Goal: Information Seeking & Learning: Find specific fact

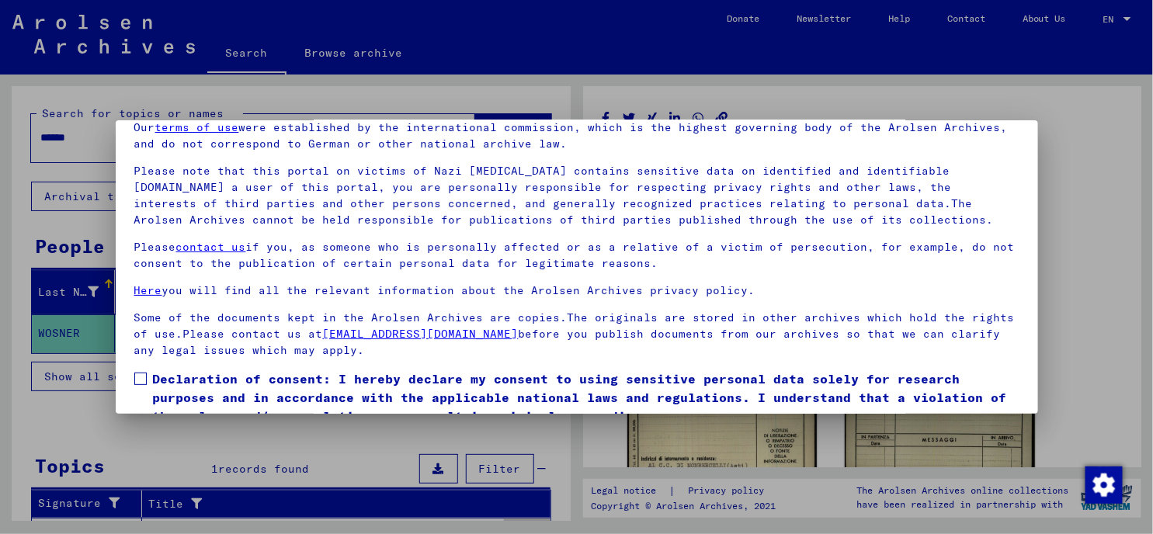
scroll to position [130, 0]
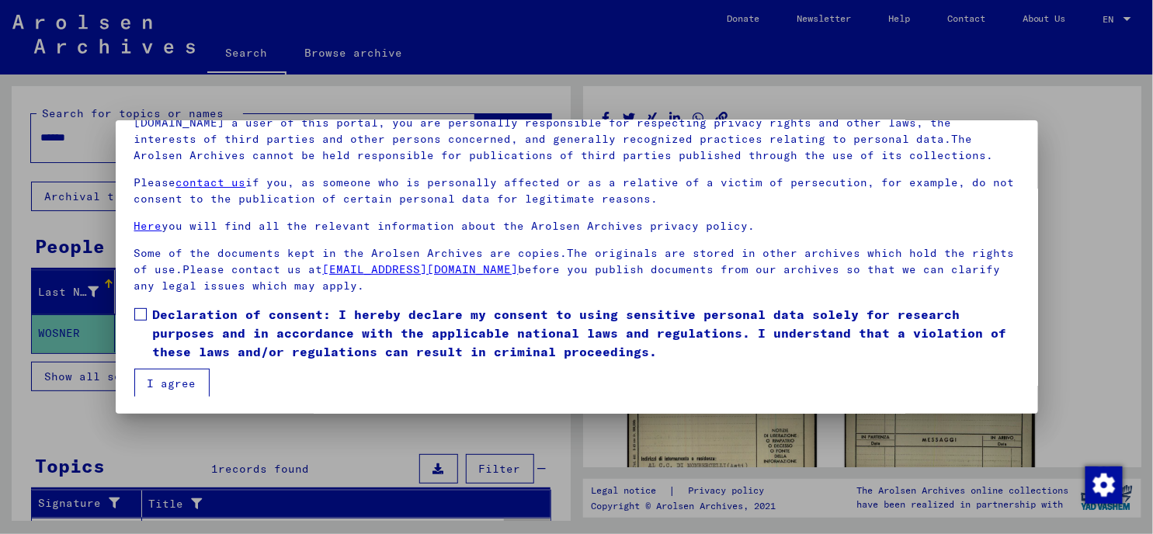
click at [135, 308] on span at bounding box center [140, 314] width 12 height 12
click at [176, 382] on button "I agree" at bounding box center [171, 384] width 75 height 30
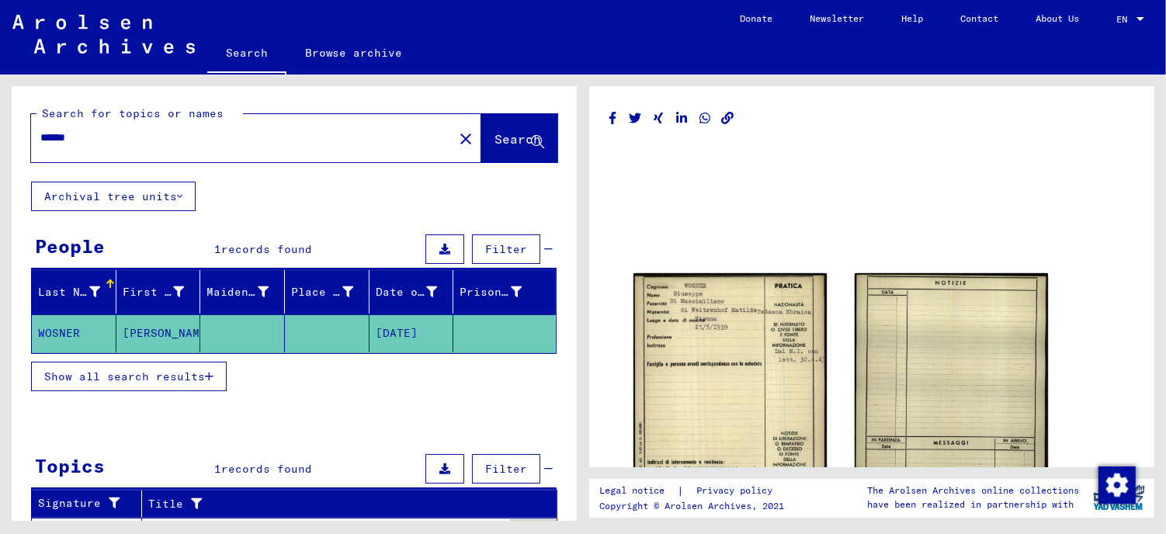
click at [68, 337] on mat-cell "WOSNER" at bounding box center [74, 333] width 85 height 38
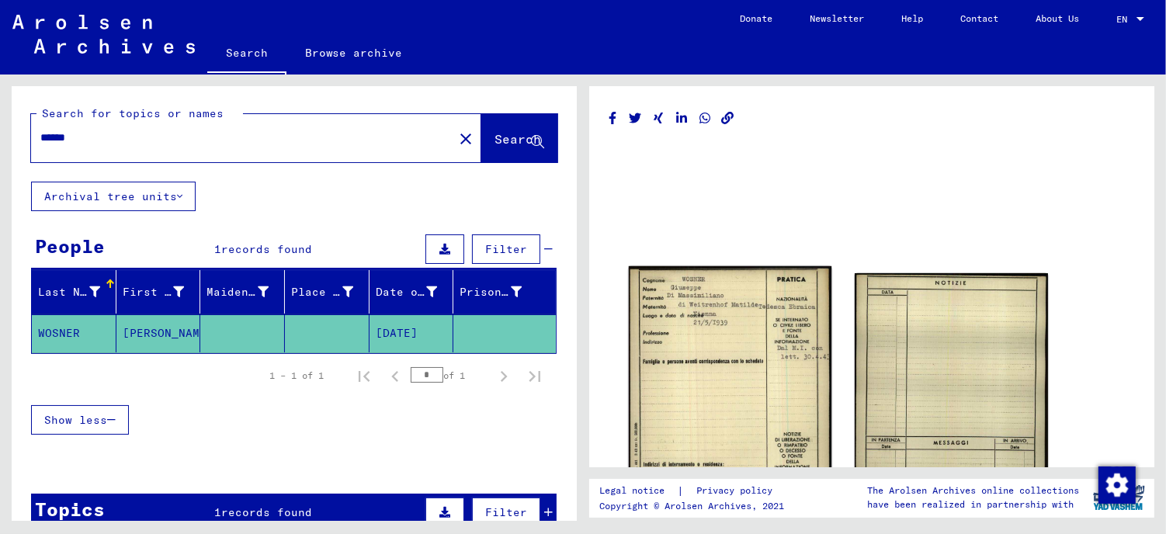
click at [724, 355] on img at bounding box center [730, 408] width 203 height 285
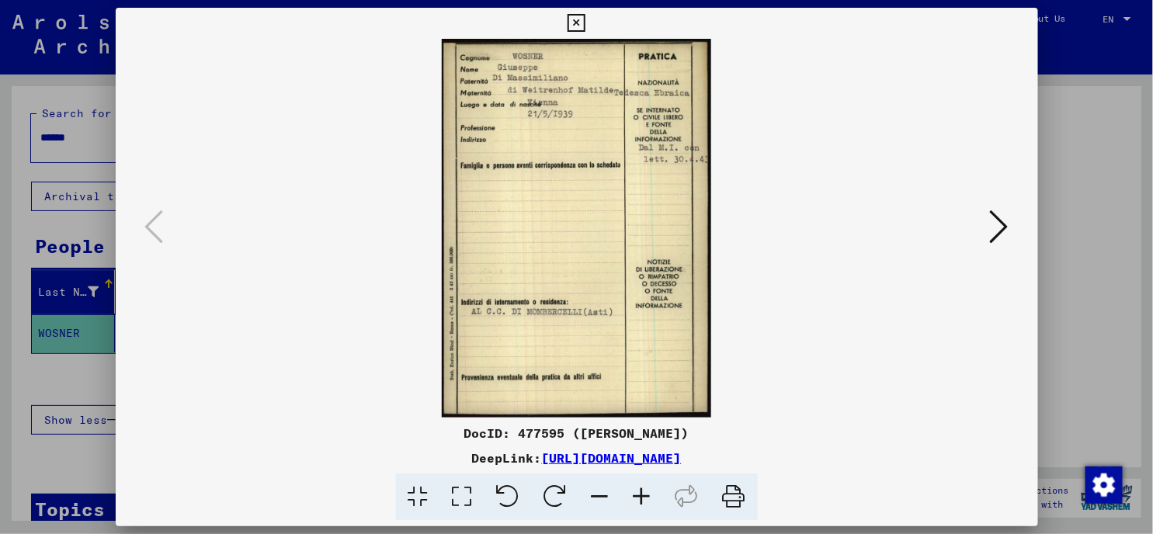
click at [645, 498] on icon at bounding box center [642, 497] width 42 height 47
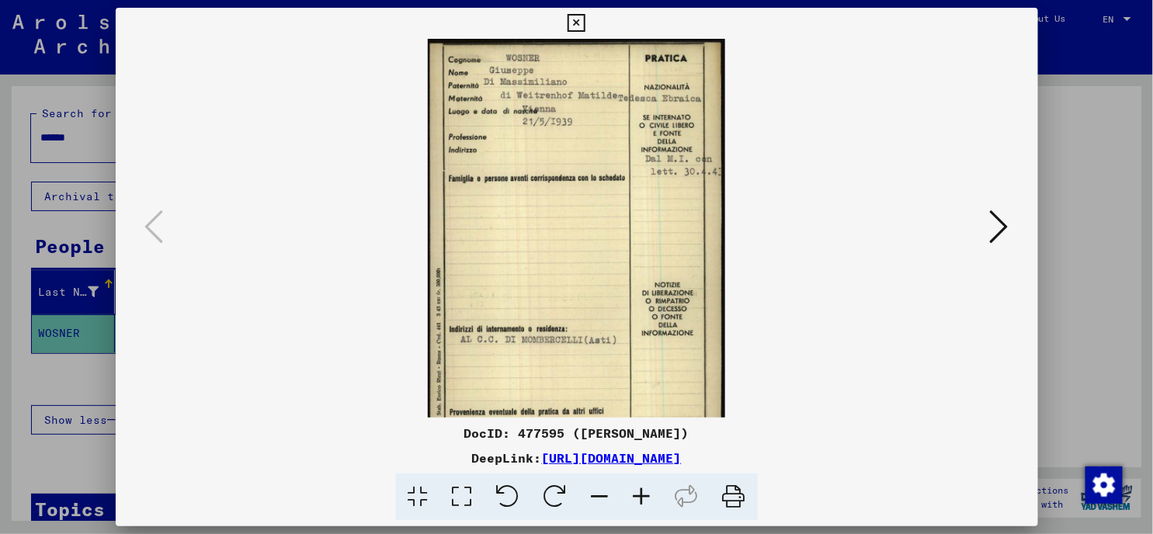
click at [645, 498] on icon at bounding box center [642, 497] width 42 height 47
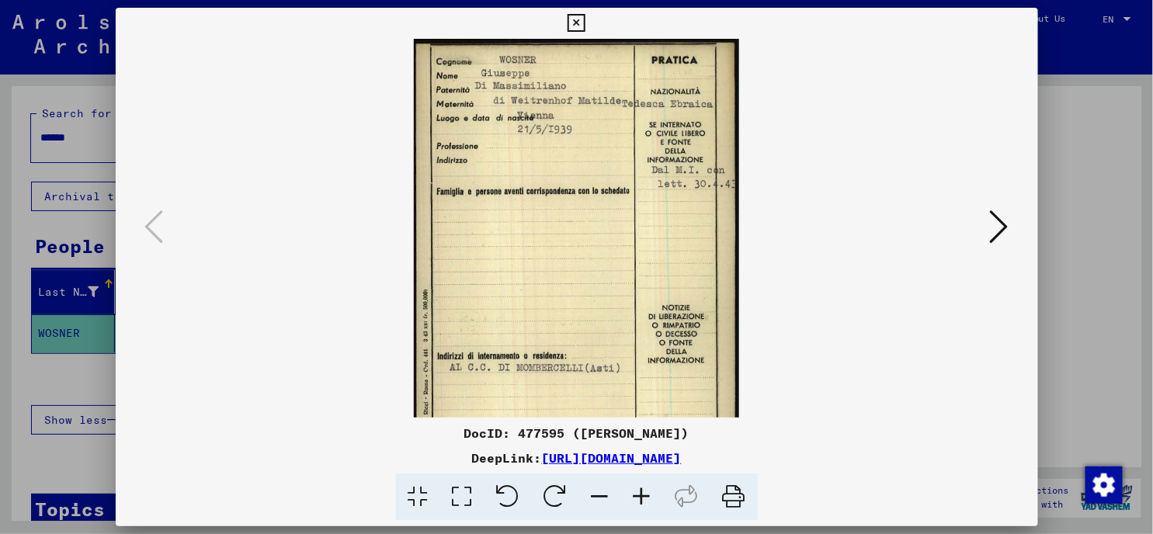
click at [645, 498] on icon at bounding box center [642, 497] width 42 height 47
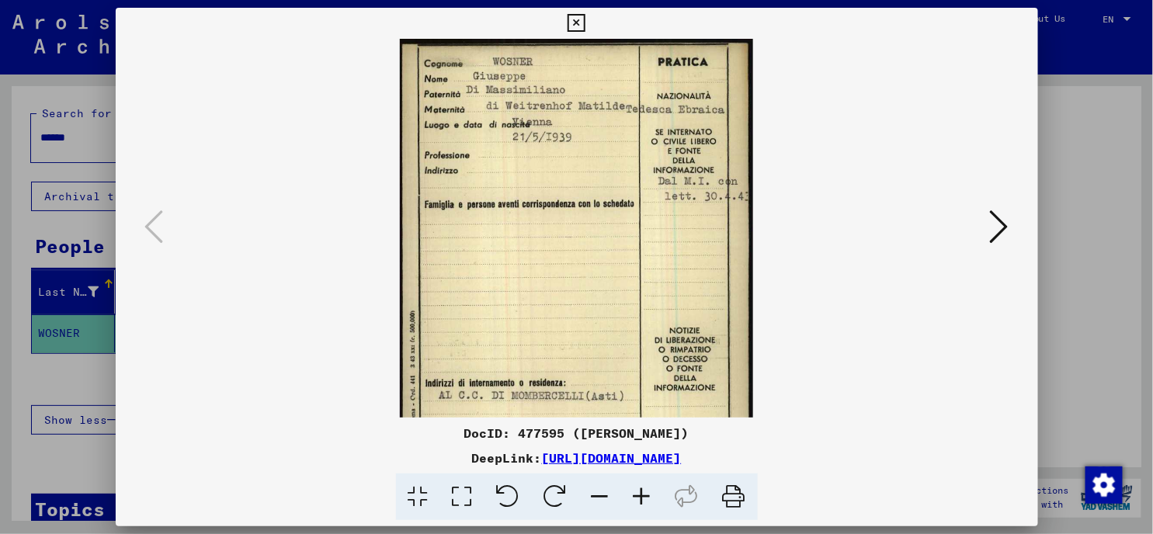
click at [645, 498] on icon at bounding box center [642, 497] width 42 height 47
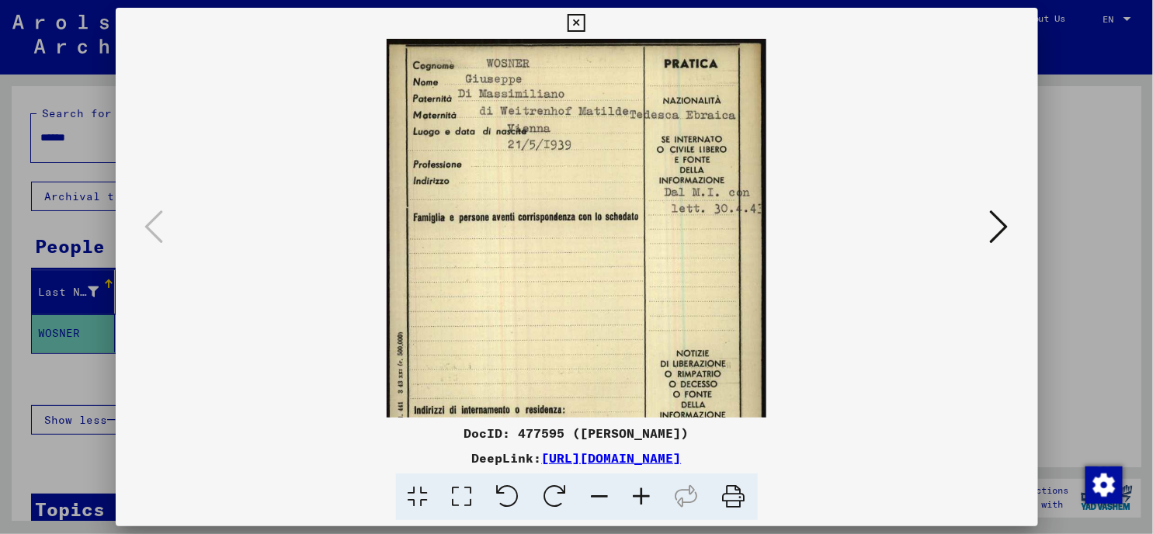
click at [645, 498] on icon at bounding box center [642, 497] width 42 height 47
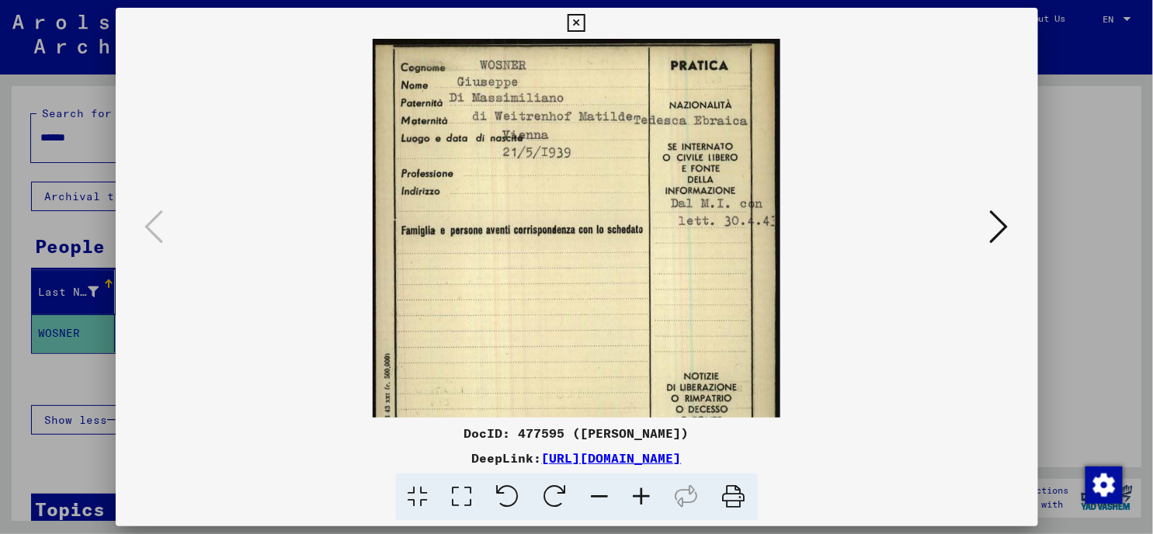
click at [645, 498] on icon at bounding box center [642, 497] width 42 height 47
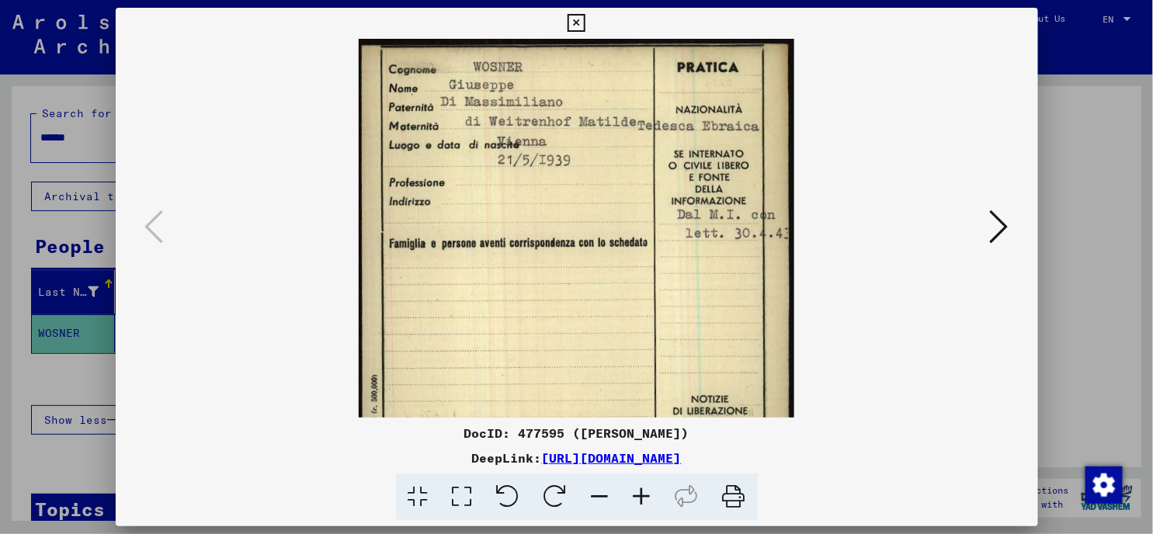
click at [645, 498] on icon at bounding box center [642, 497] width 42 height 47
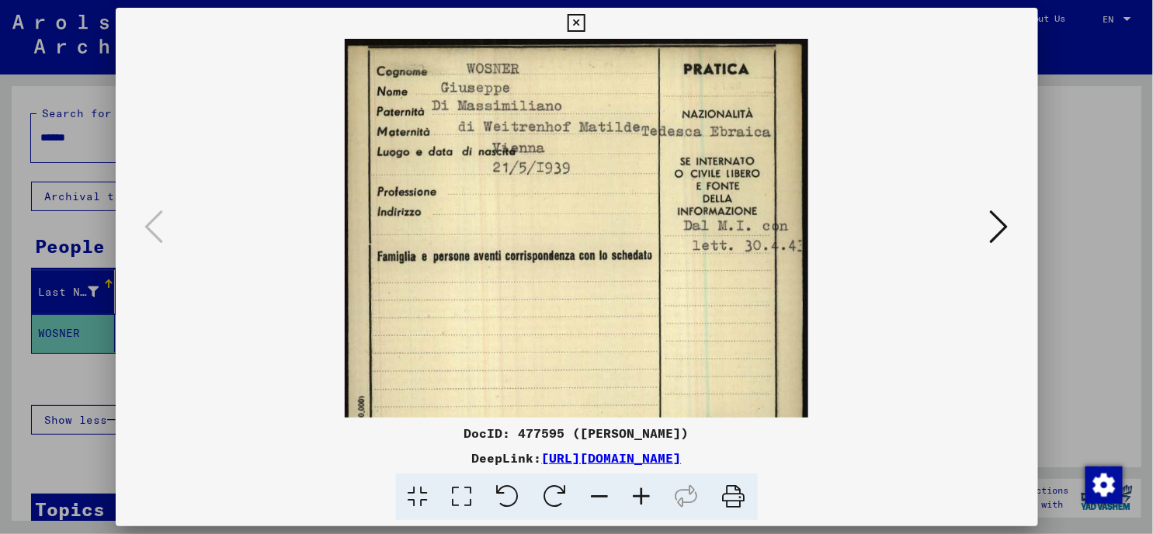
click at [645, 498] on icon at bounding box center [642, 497] width 42 height 47
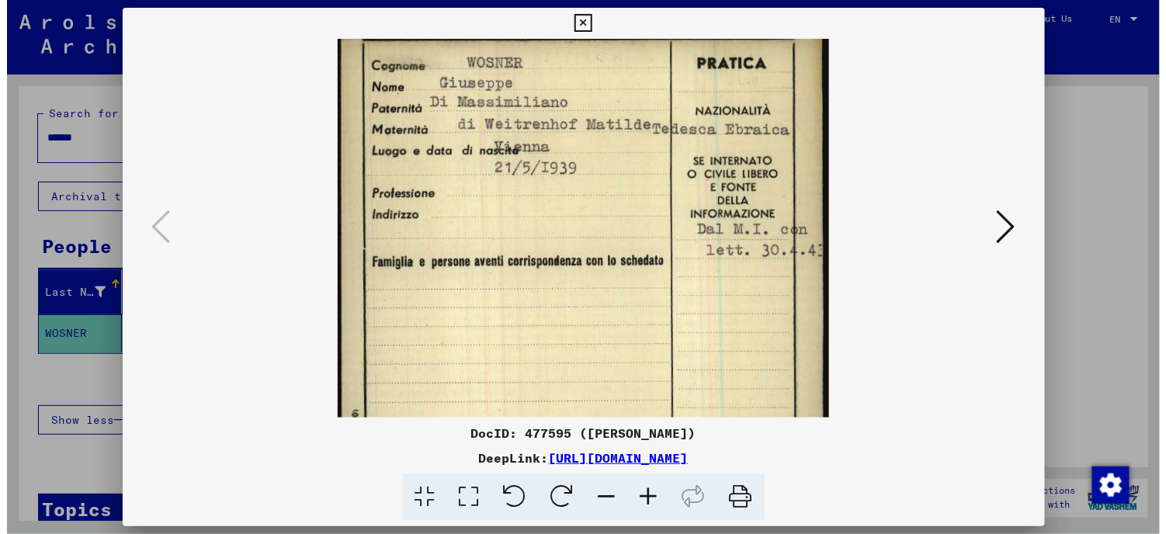
scroll to position [9, 0]
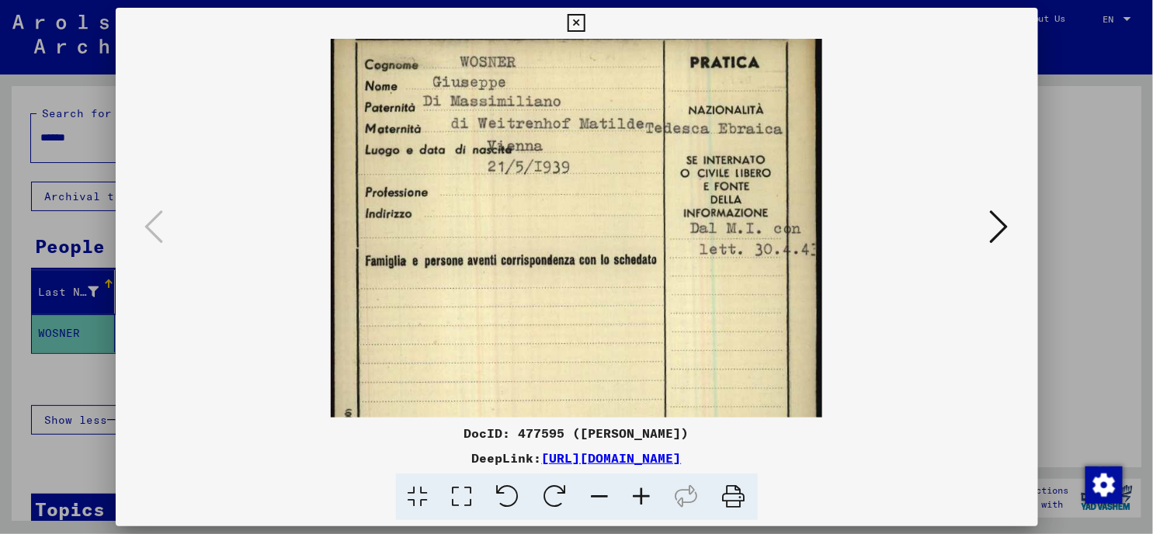
drag, startPoint x: 730, startPoint y: 366, endPoint x: 645, endPoint y: 359, distance: 85.0
click at [645, 359] on img at bounding box center [576, 374] width 491 height 689
click at [576, 25] on icon at bounding box center [577, 23] width 18 height 19
